Goal: Transaction & Acquisition: Purchase product/service

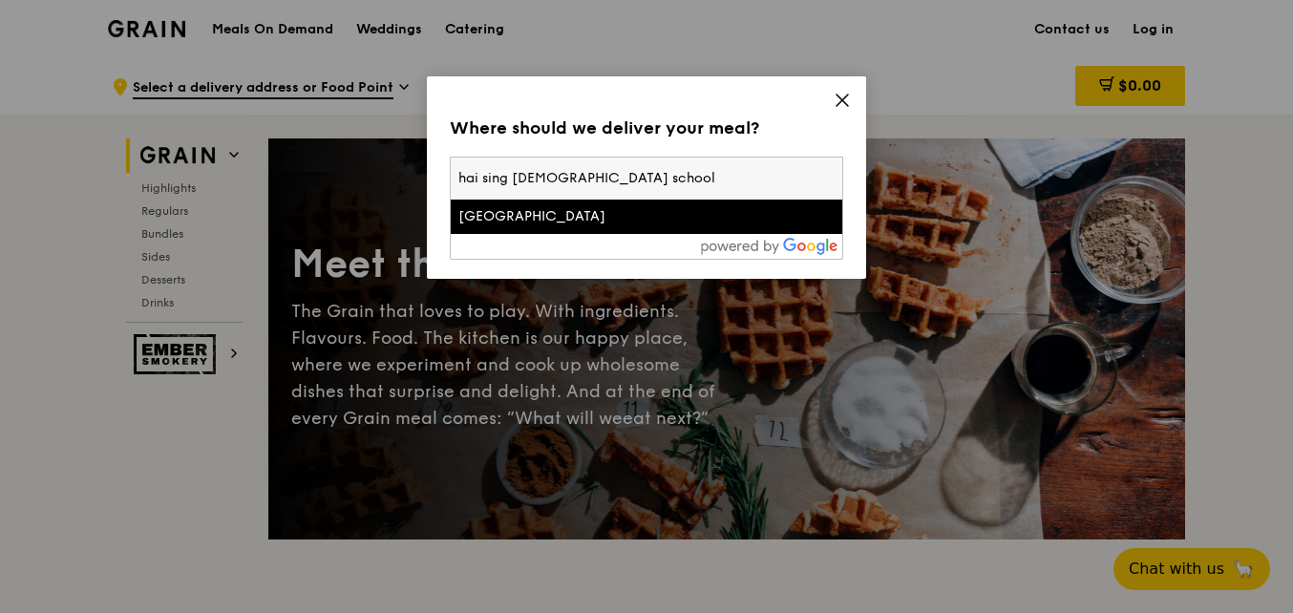
type input "hai sing [DEMOGRAPHIC_DATA] school"
click at [605, 210] on div "[GEOGRAPHIC_DATA]" at bounding box center [599, 216] width 283 height 19
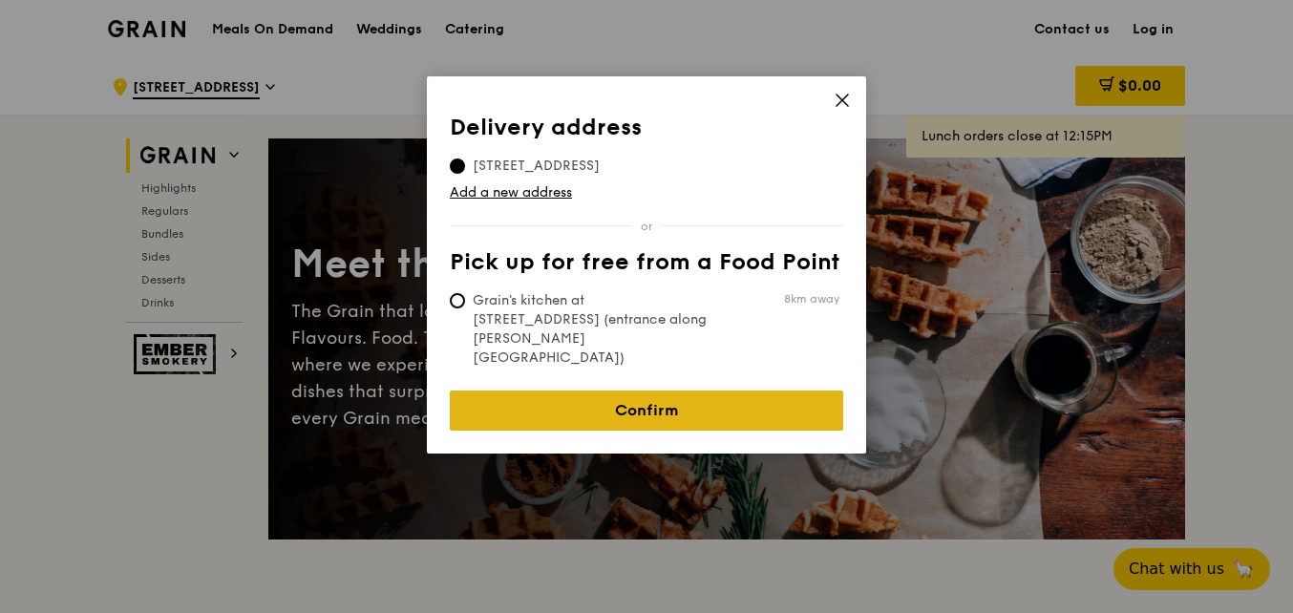
click at [679, 391] on link "Confirm" at bounding box center [646, 411] width 393 height 40
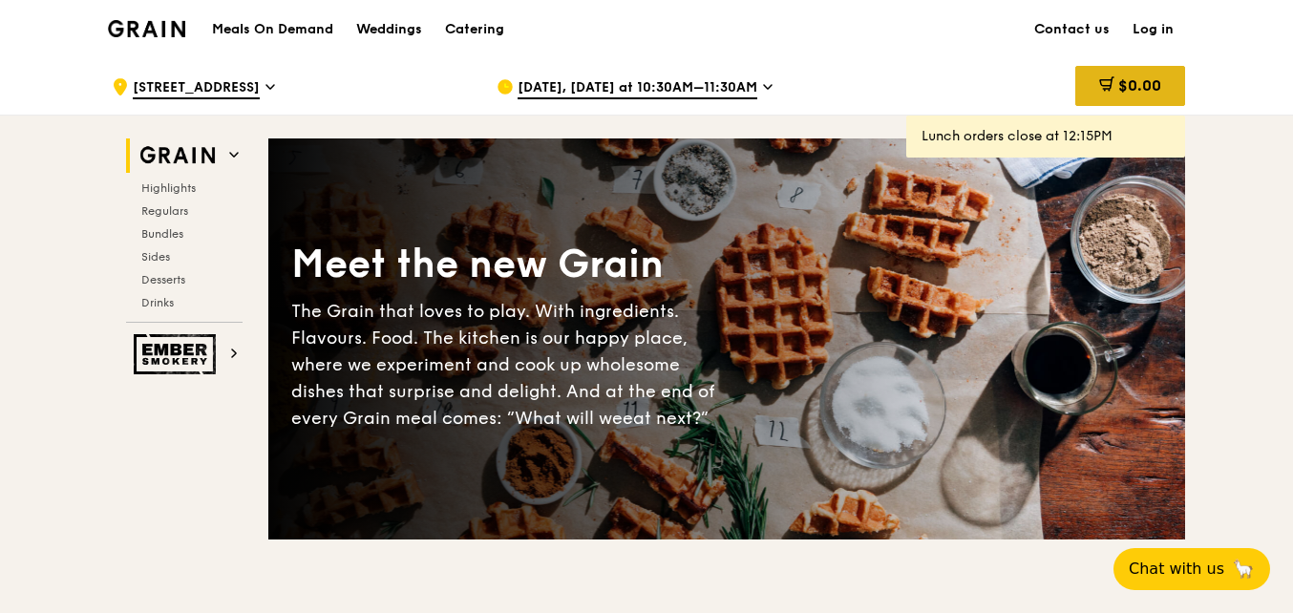
click at [1159, 82] on span "$0.00" at bounding box center [1139, 85] width 43 height 18
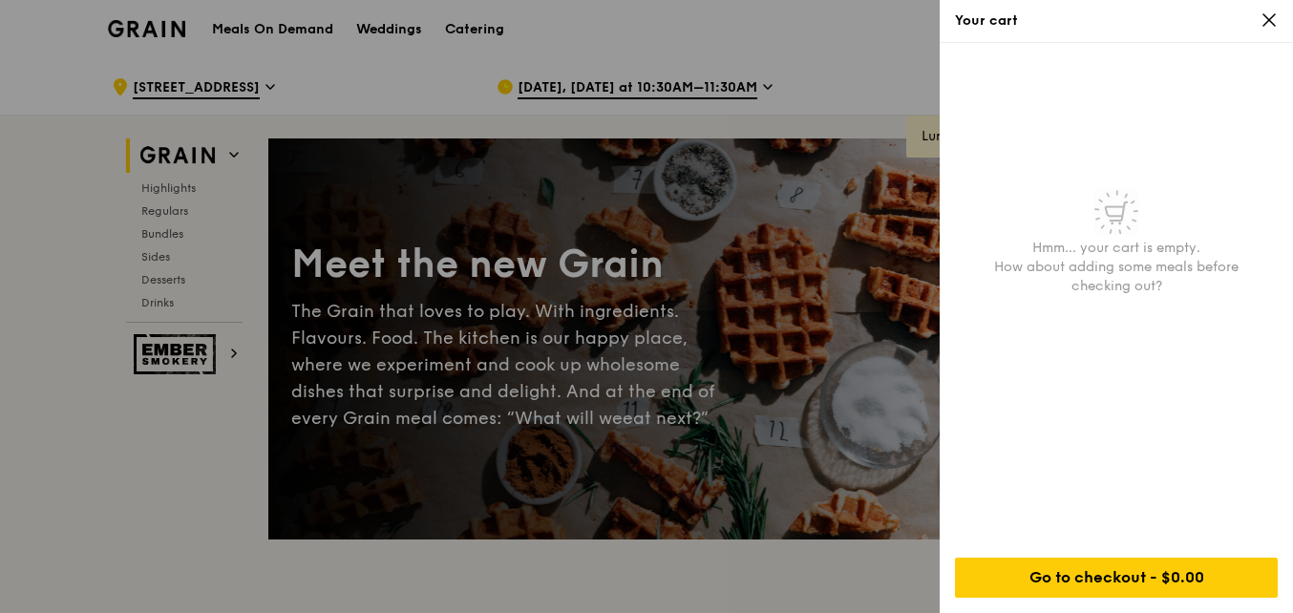
click at [1282, 15] on div "Your cart" at bounding box center [1116, 21] width 353 height 43
click at [1277, 19] on icon at bounding box center [1268, 19] width 17 height 17
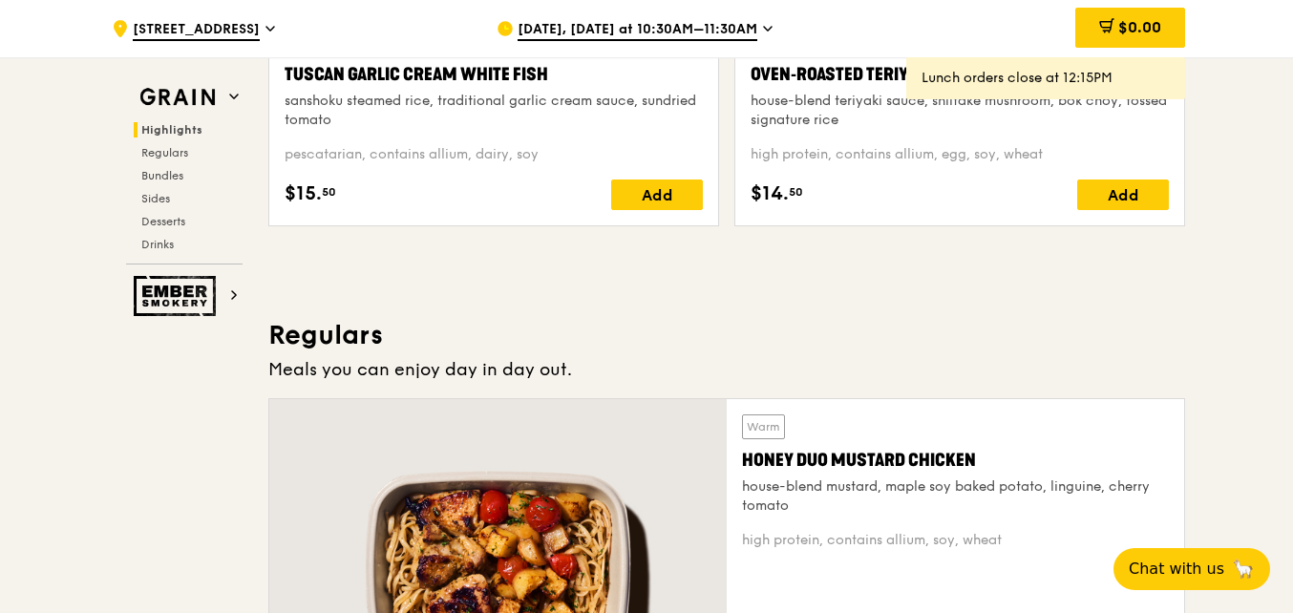
scroll to position [764, 0]
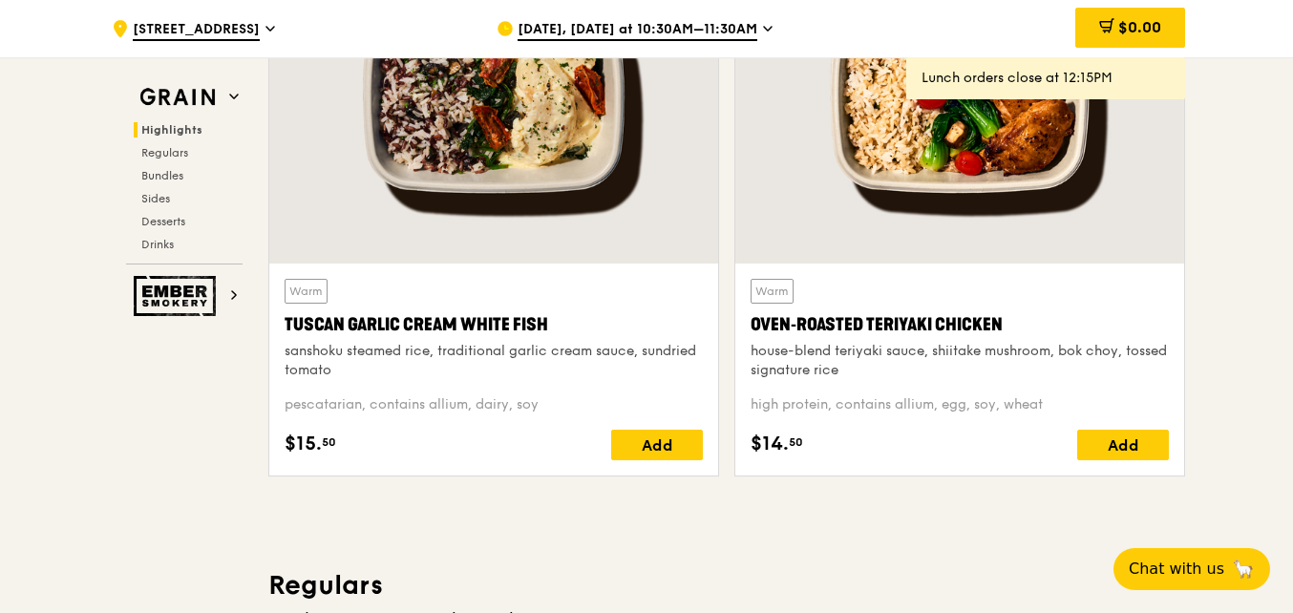
click at [962, 160] on div at bounding box center [959, 97] width 449 height 331
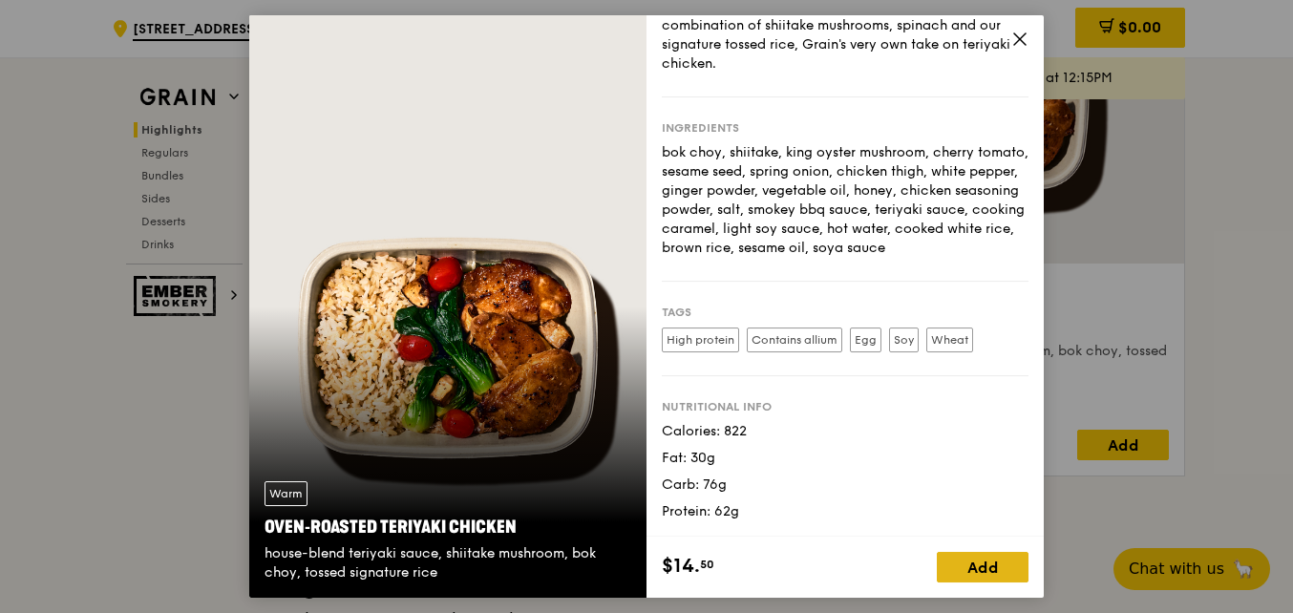
click at [981, 574] on div "Add" at bounding box center [983, 567] width 92 height 31
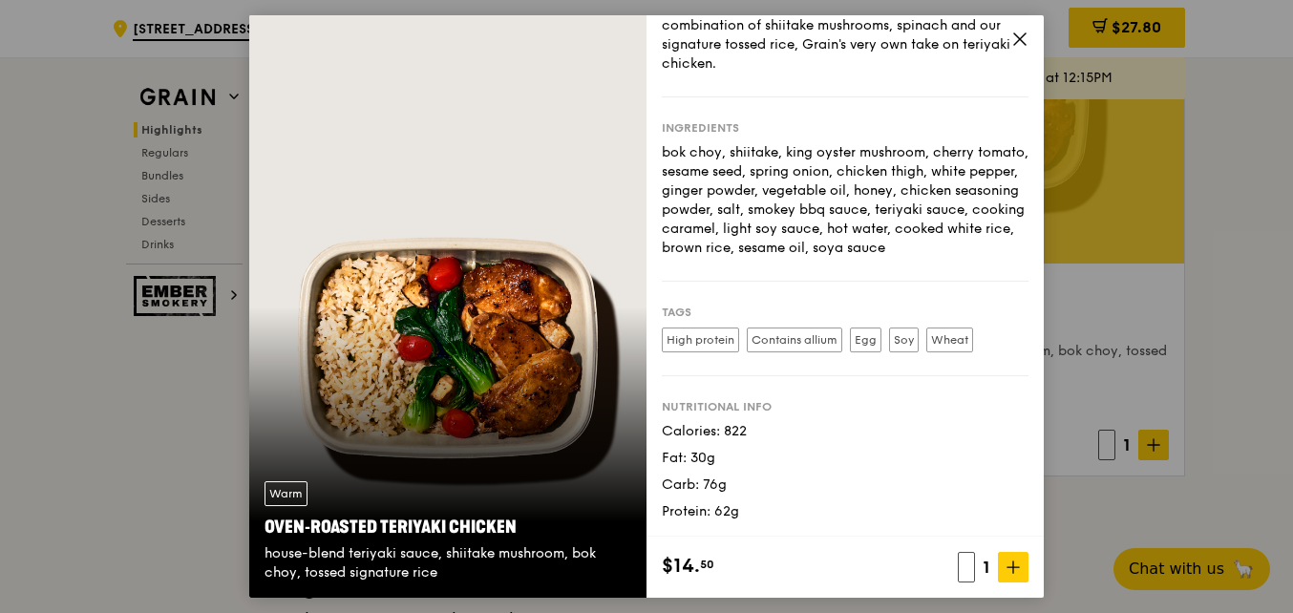
scroll to position [158, 0]
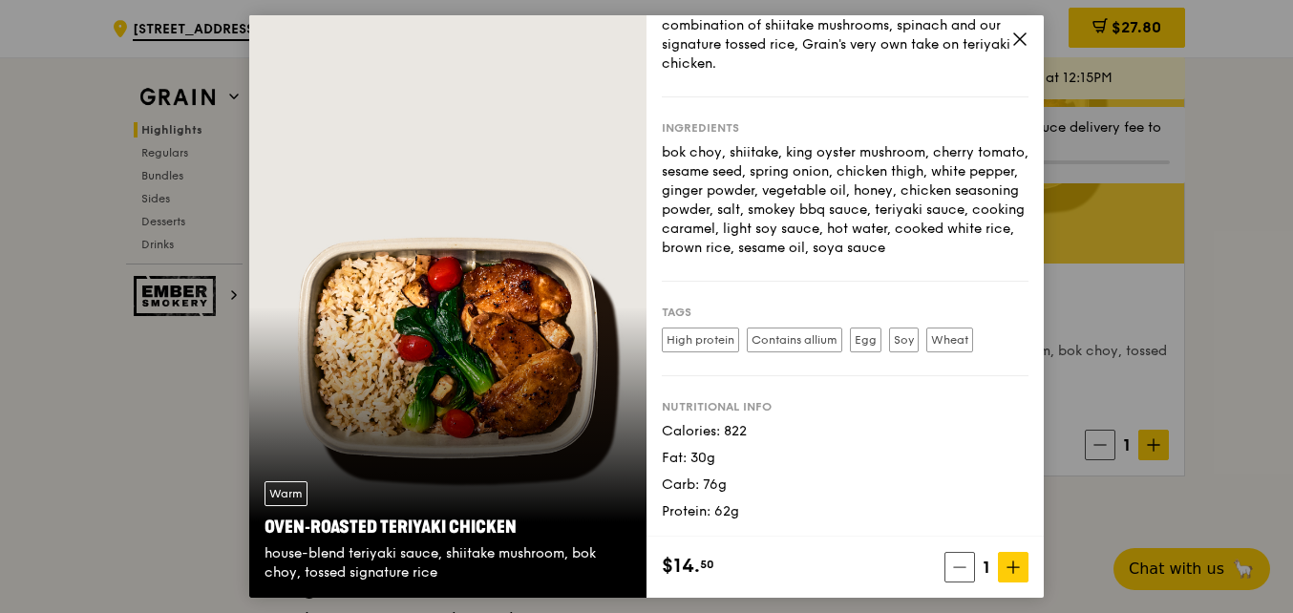
click at [1019, 46] on icon at bounding box center [1019, 39] width 17 height 17
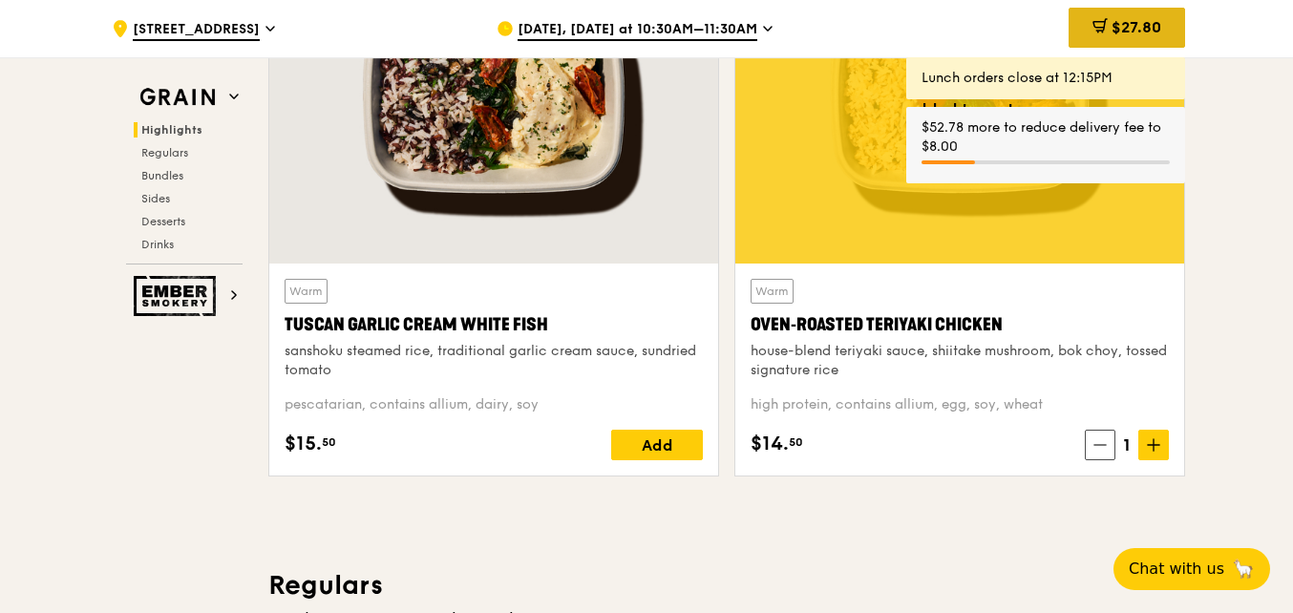
click at [1111, 32] on span "$27.80" at bounding box center [1136, 27] width 50 height 18
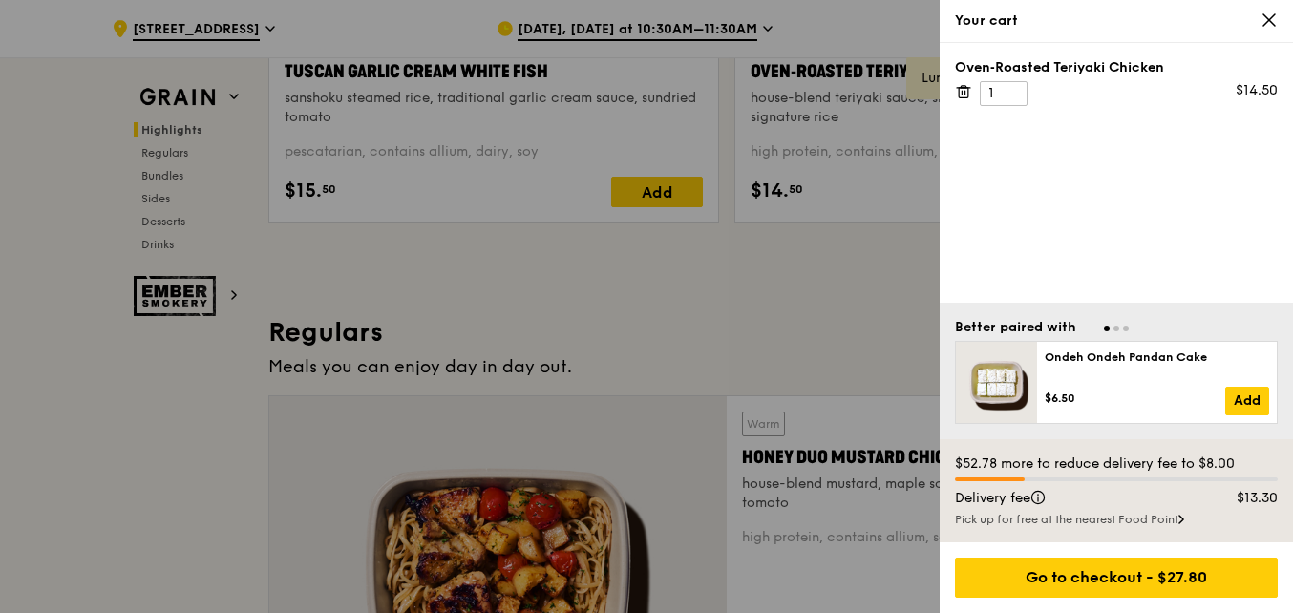
scroll to position [1050, 0]
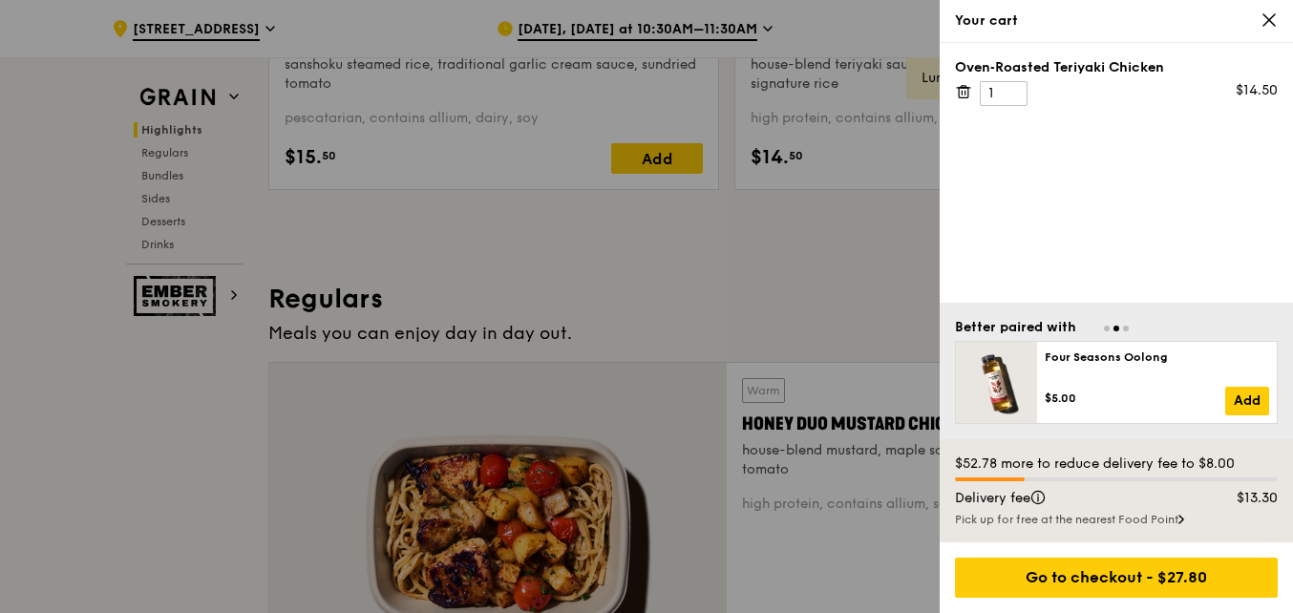
click at [1272, 22] on icon at bounding box center [1268, 19] width 11 height 11
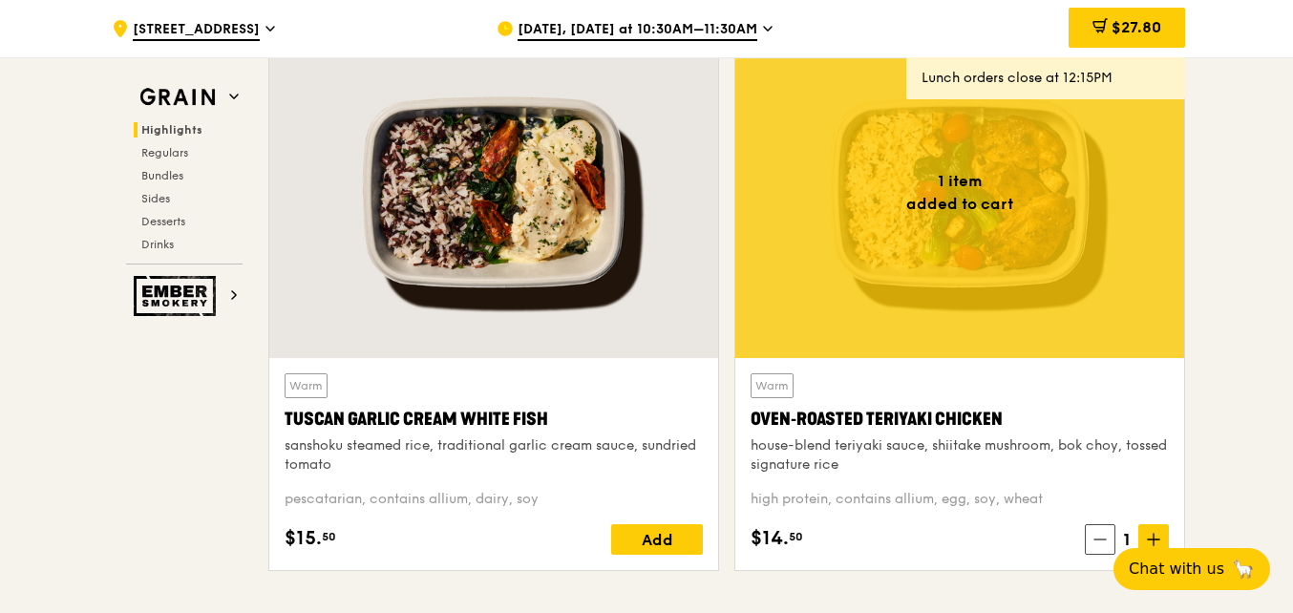
scroll to position [668, 0]
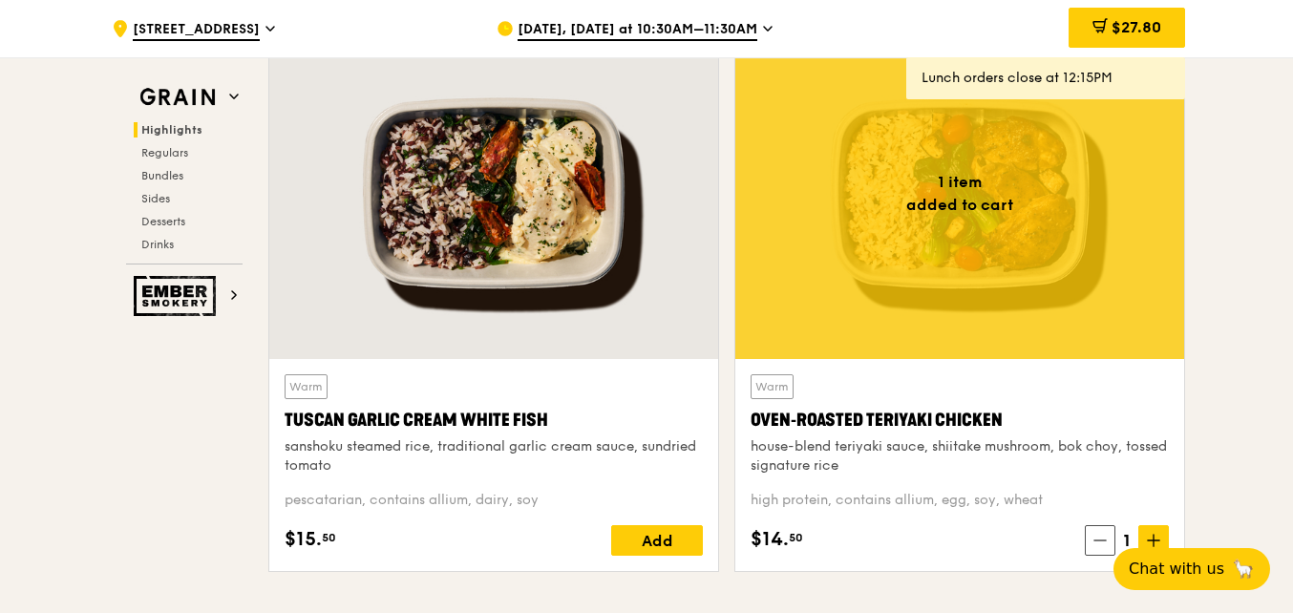
click at [182, 23] on span "[STREET_ADDRESS]" at bounding box center [196, 30] width 127 height 21
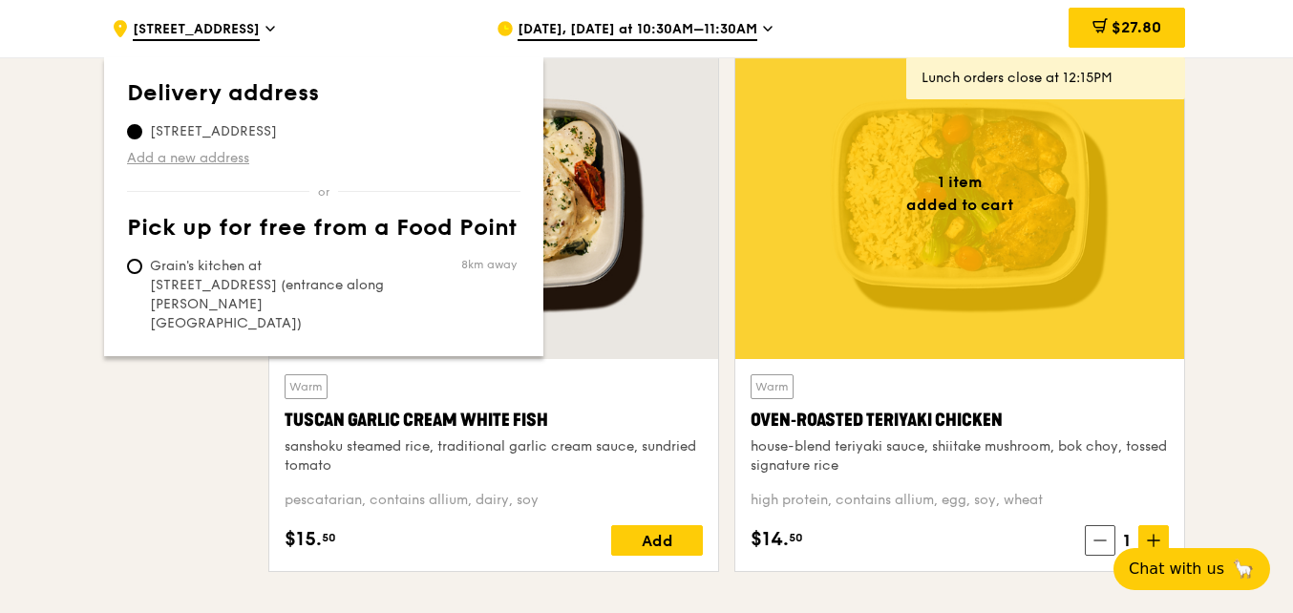
click at [238, 163] on link "Add a new address" at bounding box center [323, 158] width 393 height 19
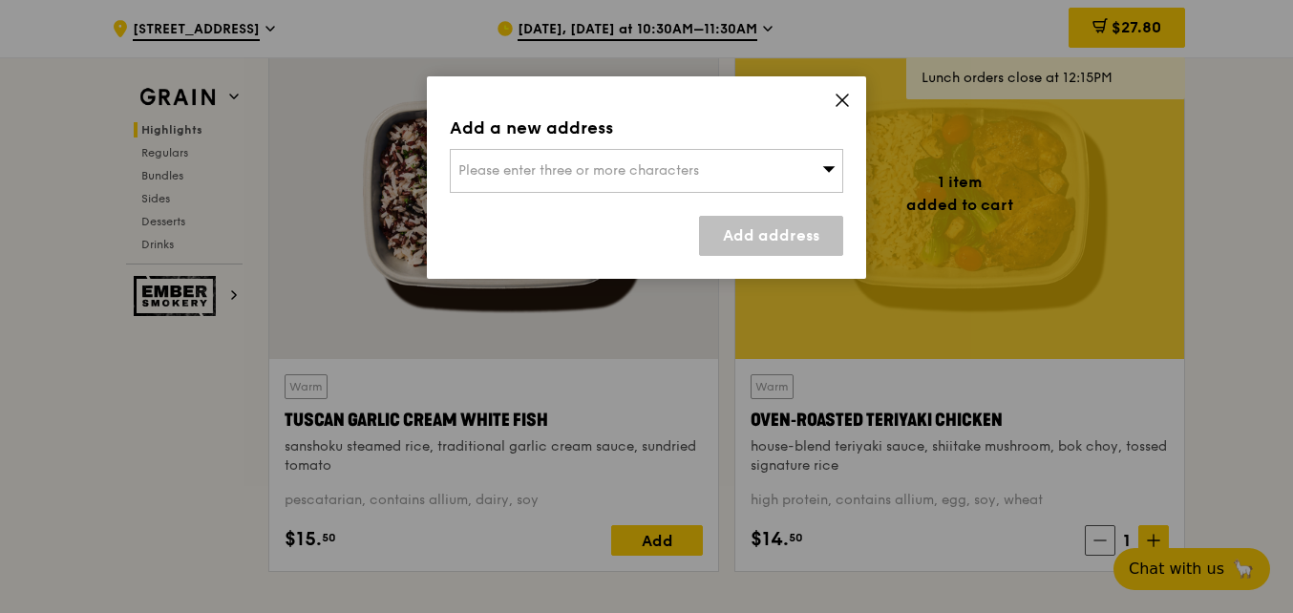
click at [533, 169] on span "Please enter three or more characters" at bounding box center [578, 170] width 241 height 16
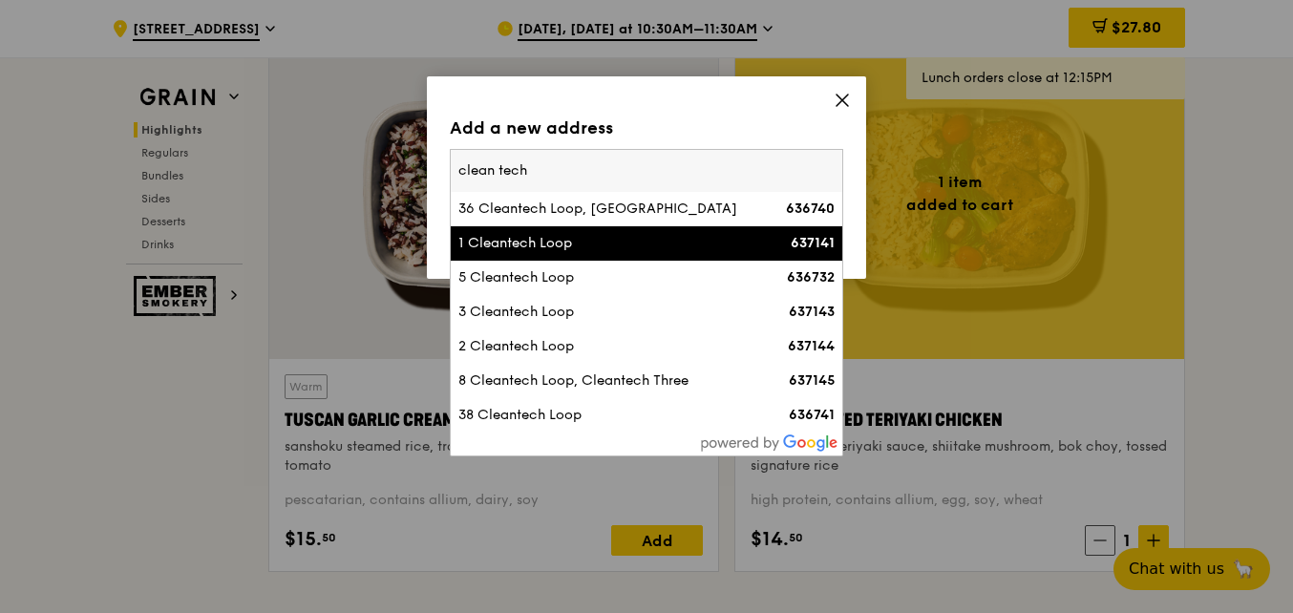
type input "clean tech"
click at [604, 253] on div "1 Cleantech Loop" at bounding box center [599, 243] width 283 height 19
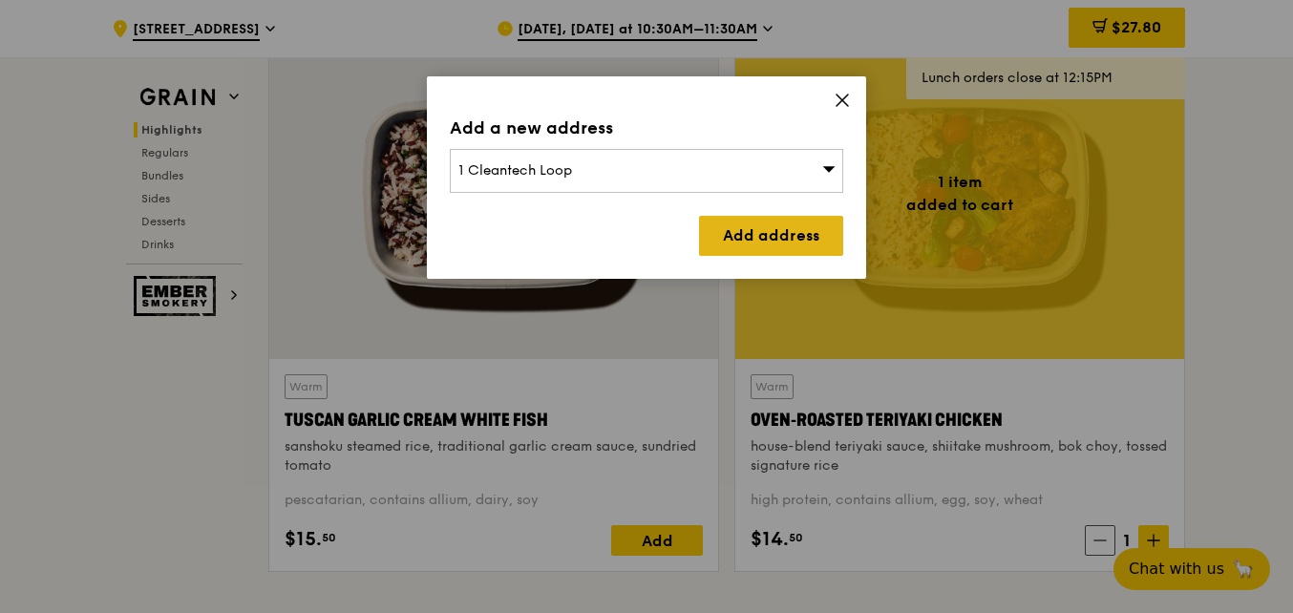
click at [793, 235] on link "Add address" at bounding box center [771, 236] width 144 height 40
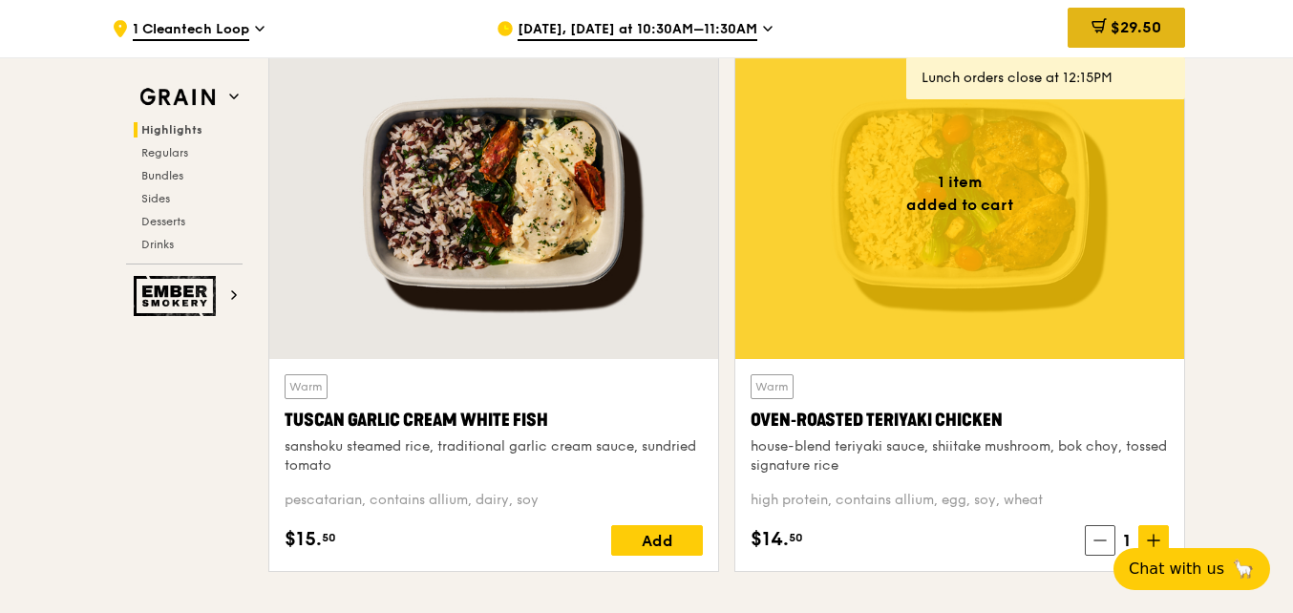
click at [1131, 23] on span "$29.50" at bounding box center [1136, 27] width 51 height 18
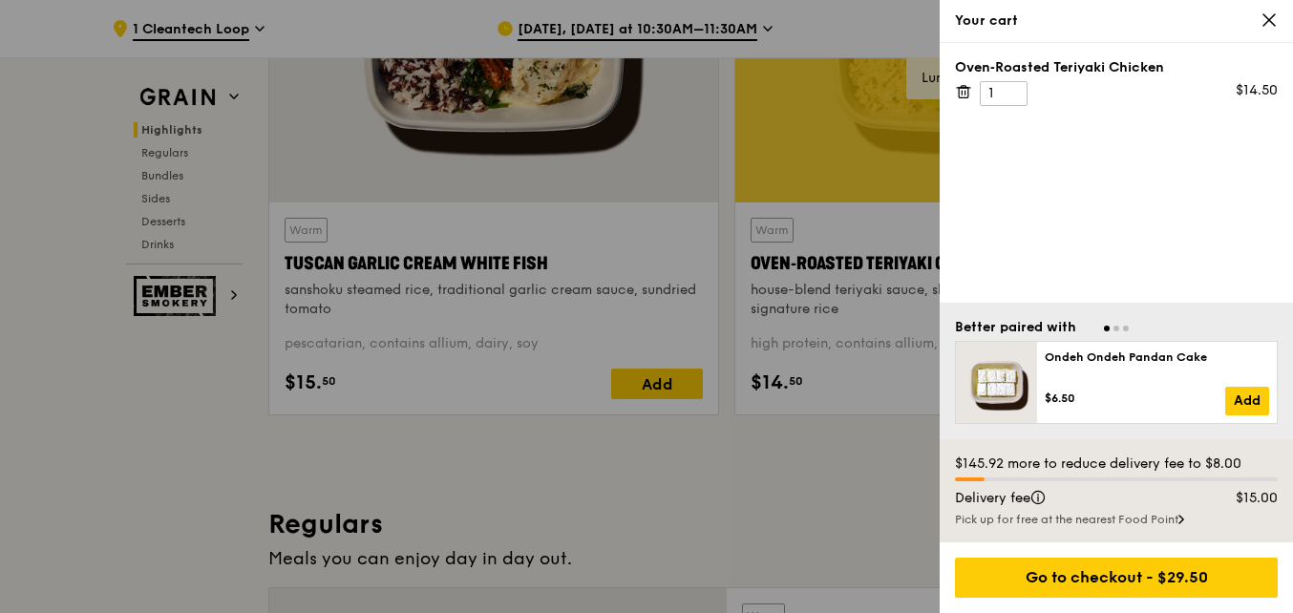
scroll to position [859, 0]
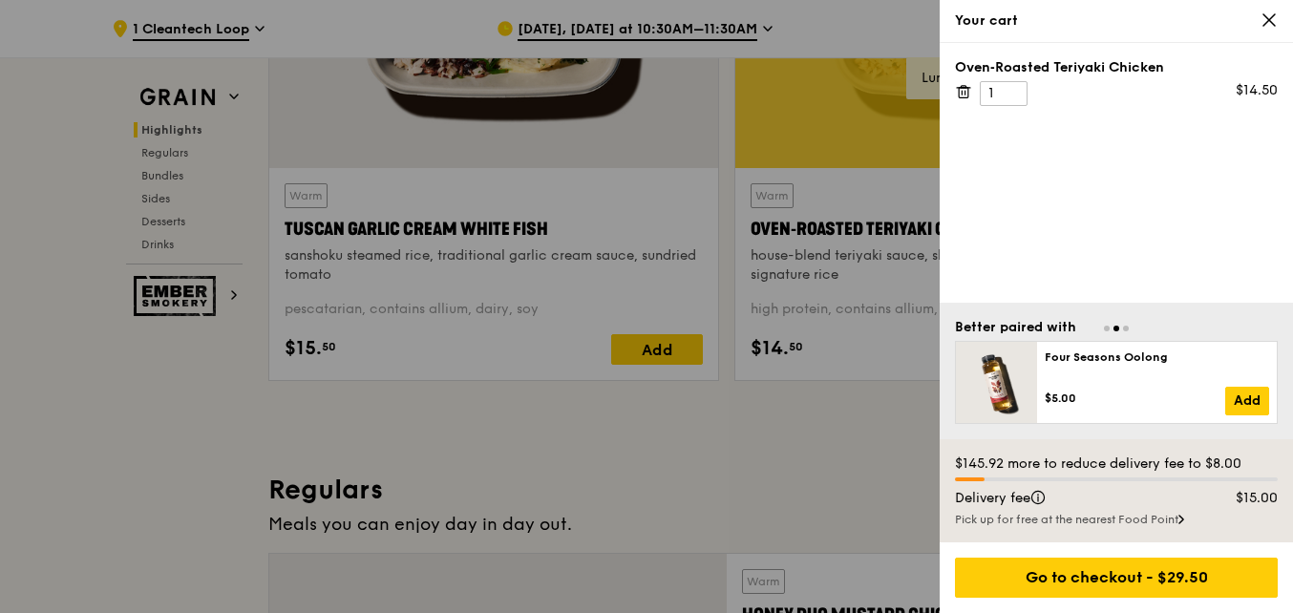
click at [1267, 23] on icon at bounding box center [1268, 19] width 11 height 11
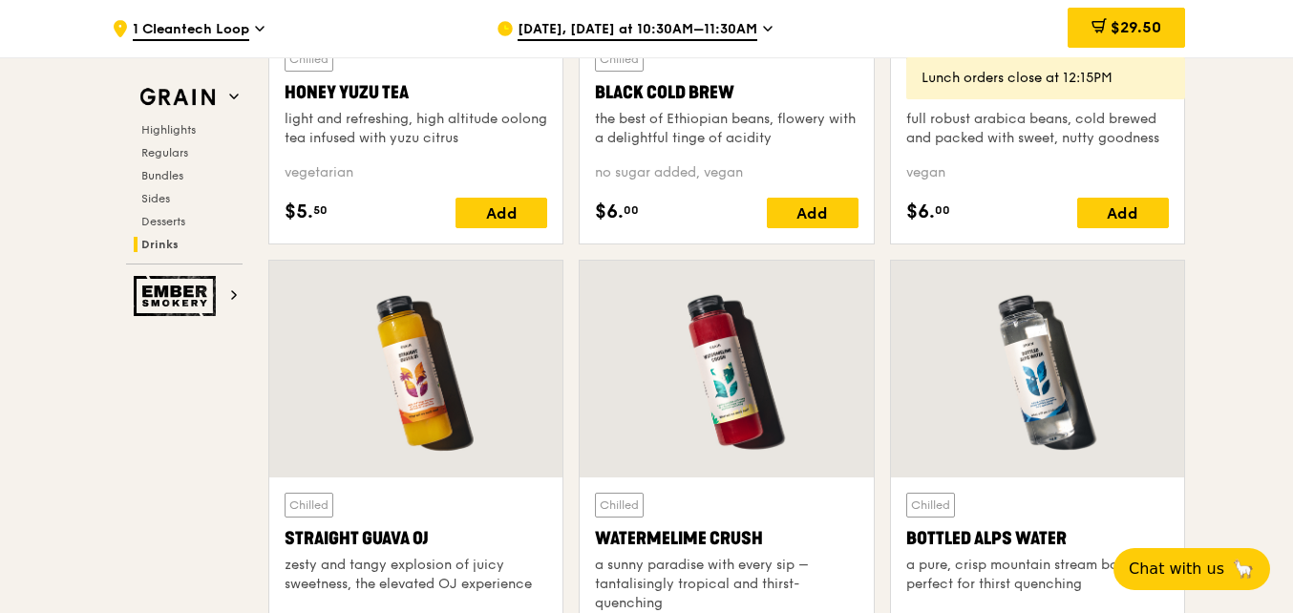
scroll to position [7544, 0]
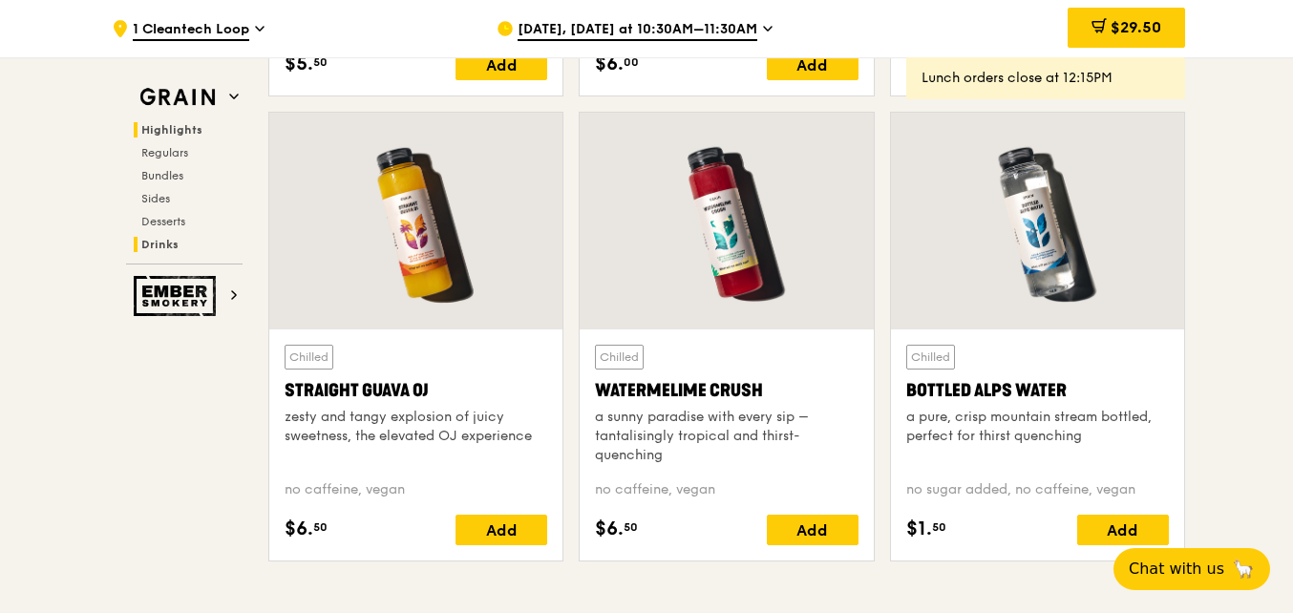
click at [181, 131] on span "Highlights" at bounding box center [171, 129] width 61 height 13
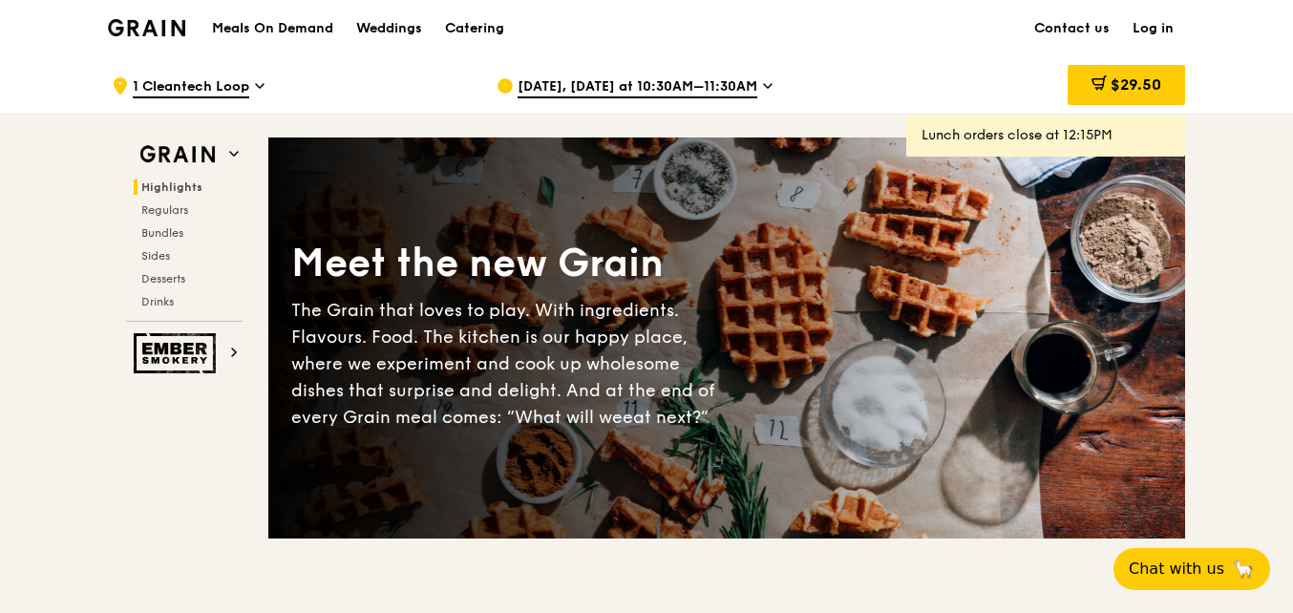
scroll to position [0, 0]
